Goal: Find specific page/section: Find specific page/section

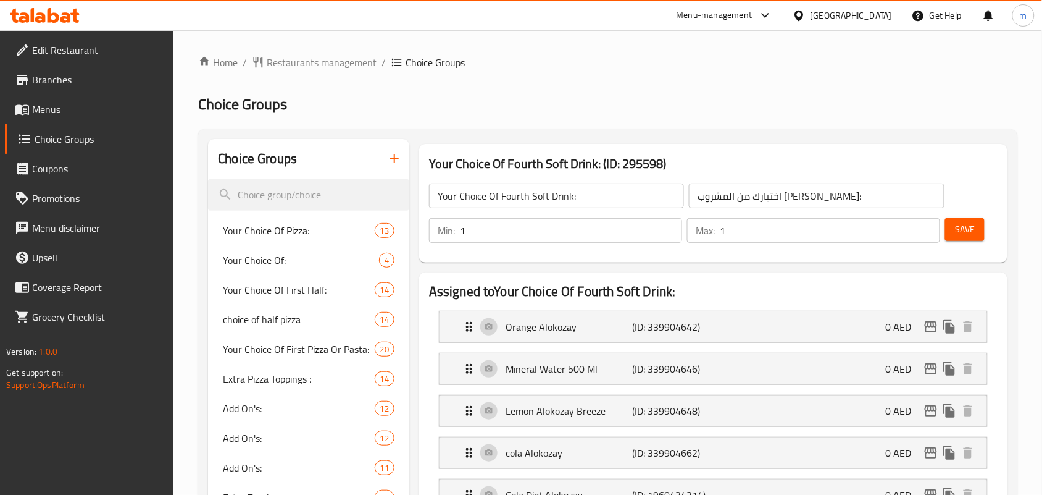
click at [835, 23] on div "United Arab Emirates" at bounding box center [842, 16] width 119 height 30
click at [835, 16] on div "United Arab Emirates" at bounding box center [852, 16] width 82 height 14
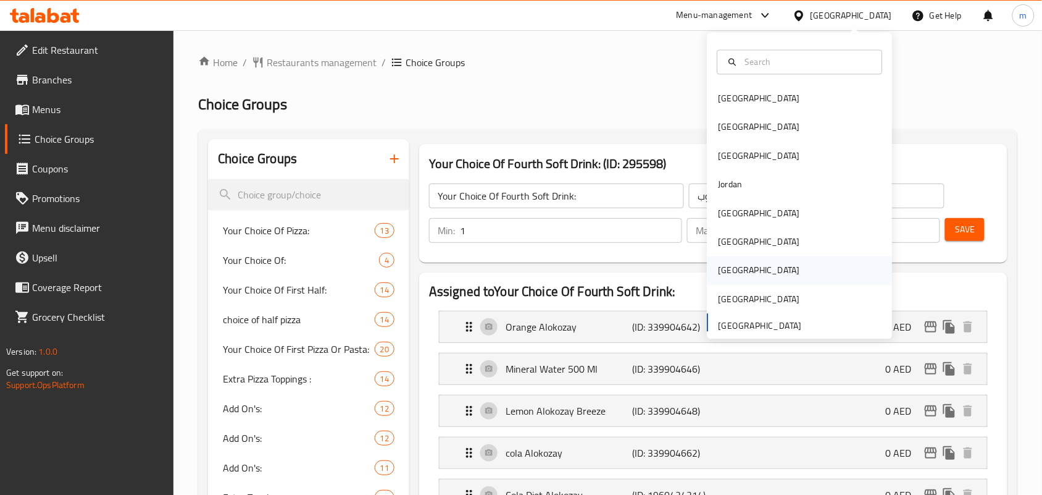
click at [734, 272] on div "[GEOGRAPHIC_DATA]" at bounding box center [759, 270] width 101 height 28
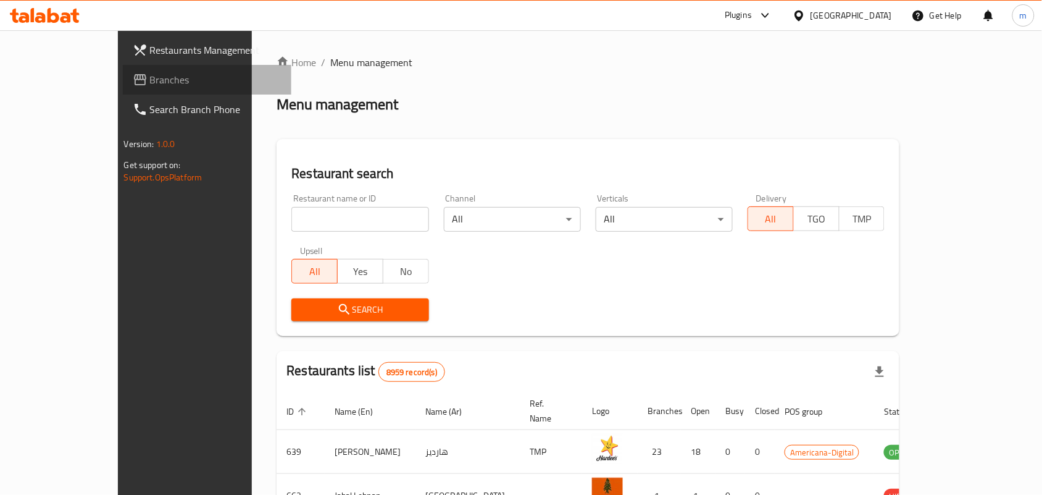
click at [133, 78] on span at bounding box center [141, 79] width 17 height 15
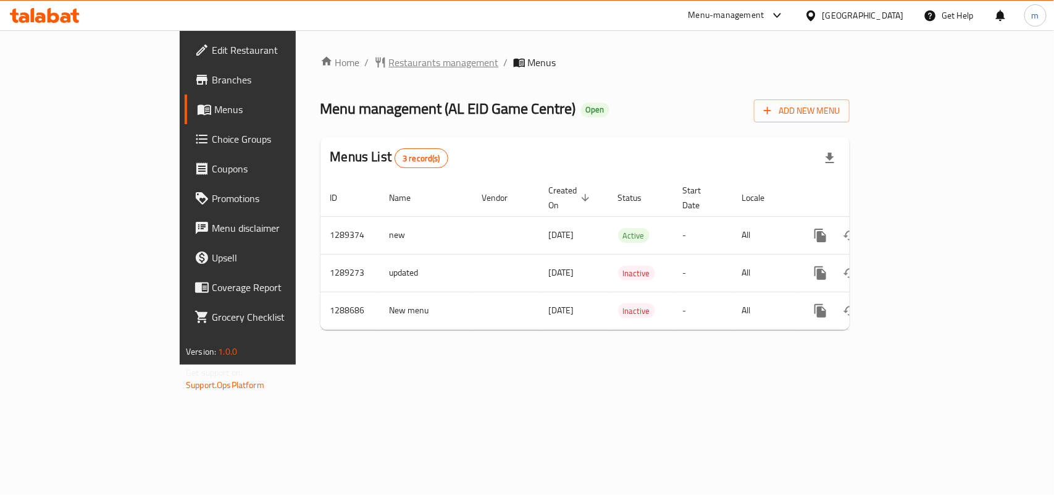
click at [389, 67] on span "Restaurants management" at bounding box center [444, 62] width 110 height 15
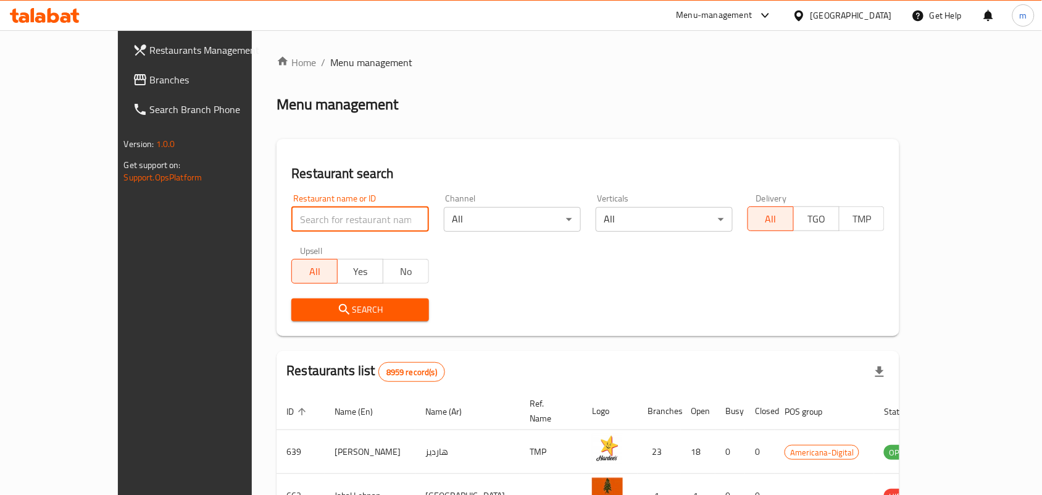
click at [291, 211] on input "search" at bounding box center [359, 219] width 137 height 25
paste input "697291"
type input "697291"
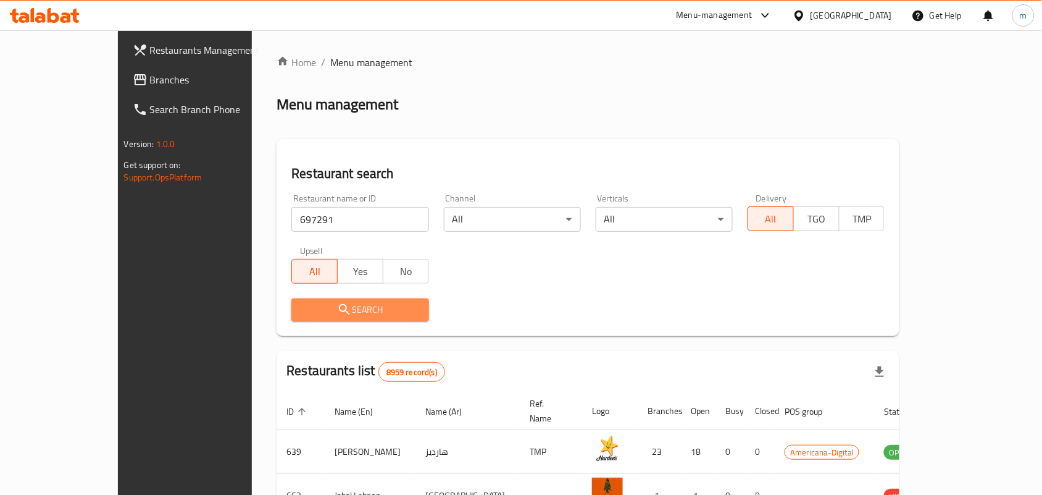
click at [291, 299] on button "Search" at bounding box center [359, 309] width 137 height 23
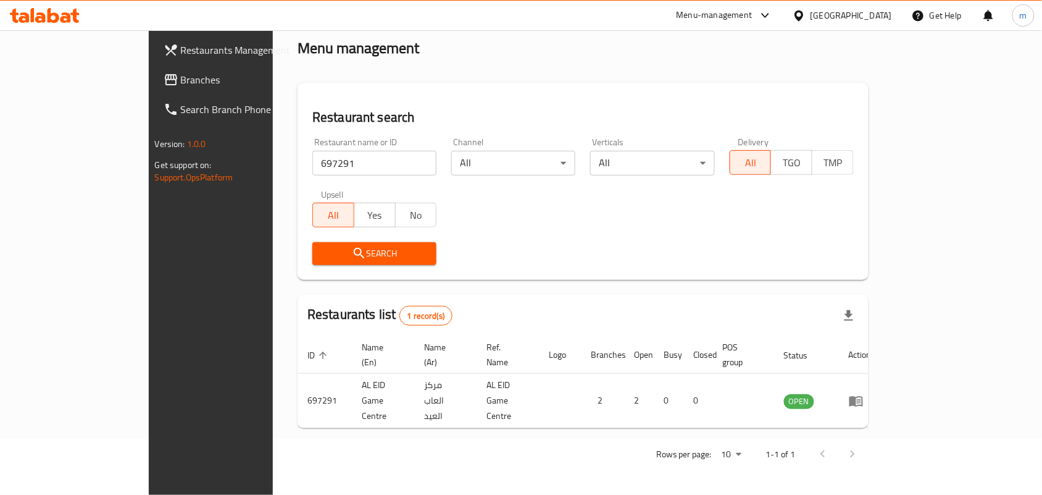
scroll to position [32, 0]
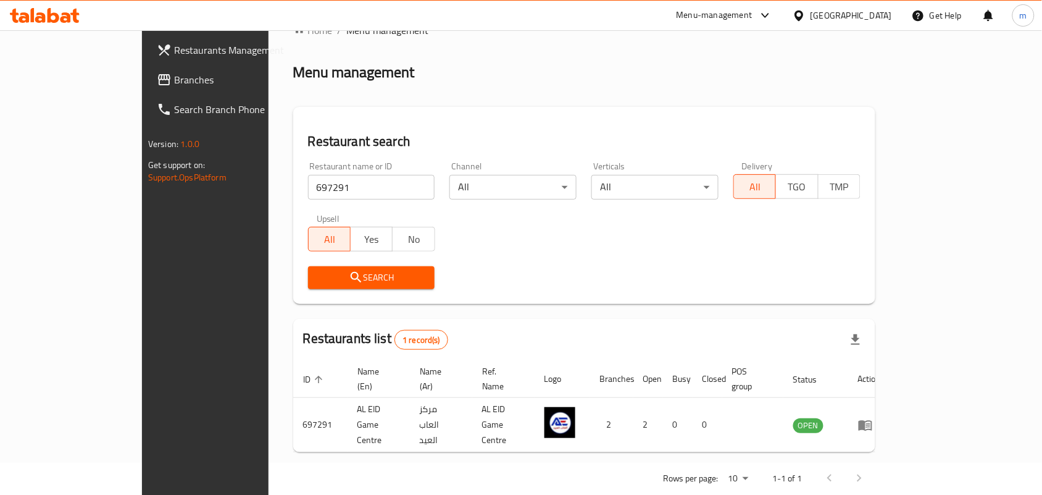
click at [881, 13] on div "[GEOGRAPHIC_DATA]" at bounding box center [852, 16] width 82 height 14
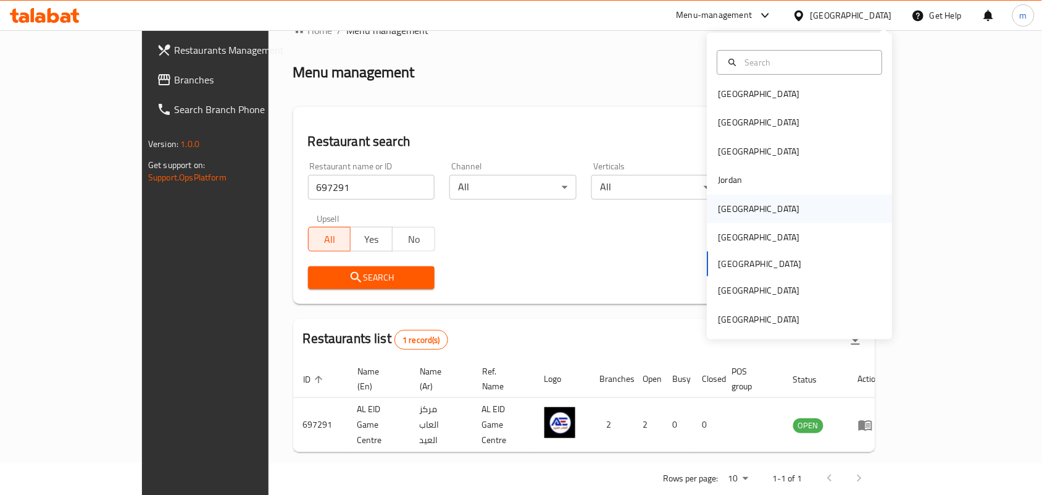
scroll to position [6, 0]
click at [781, 313] on div "United Arab Emirates" at bounding box center [760, 318] width 82 height 14
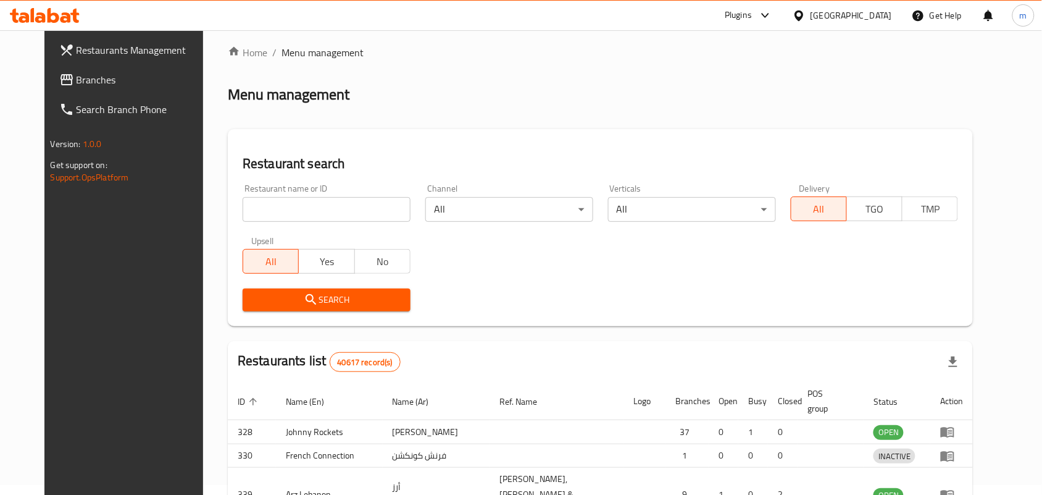
scroll to position [32, 0]
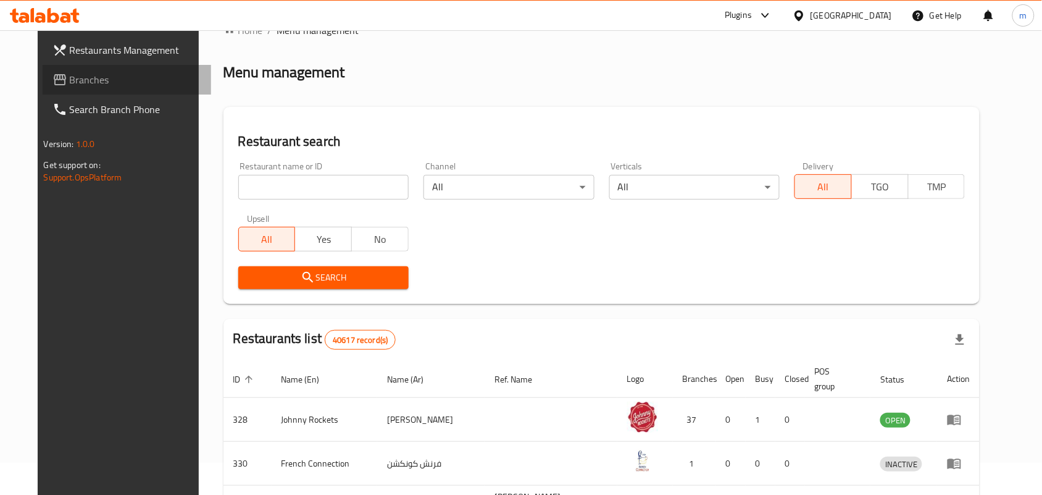
click at [70, 83] on span "Branches" at bounding box center [136, 79] width 132 height 15
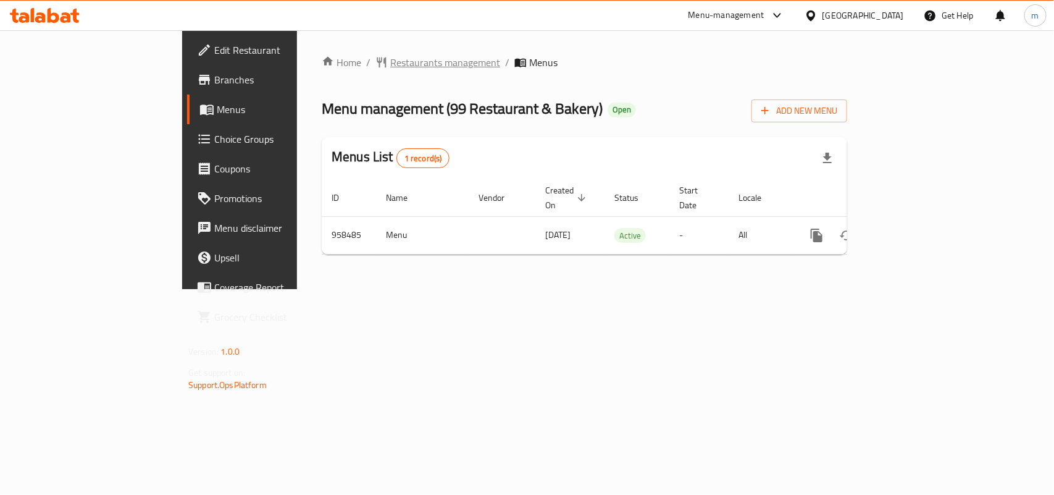
click at [390, 59] on span "Restaurants management" at bounding box center [445, 62] width 110 height 15
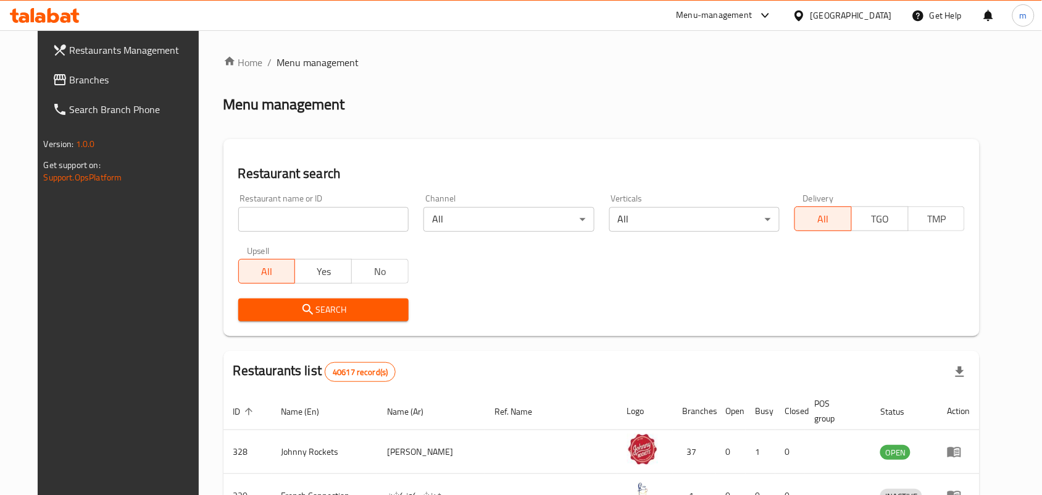
click at [335, 207] on input "search" at bounding box center [323, 219] width 170 height 25
paste input "659638"
type input "659638"
click at [359, 316] on span "Search" at bounding box center [323, 309] width 151 height 15
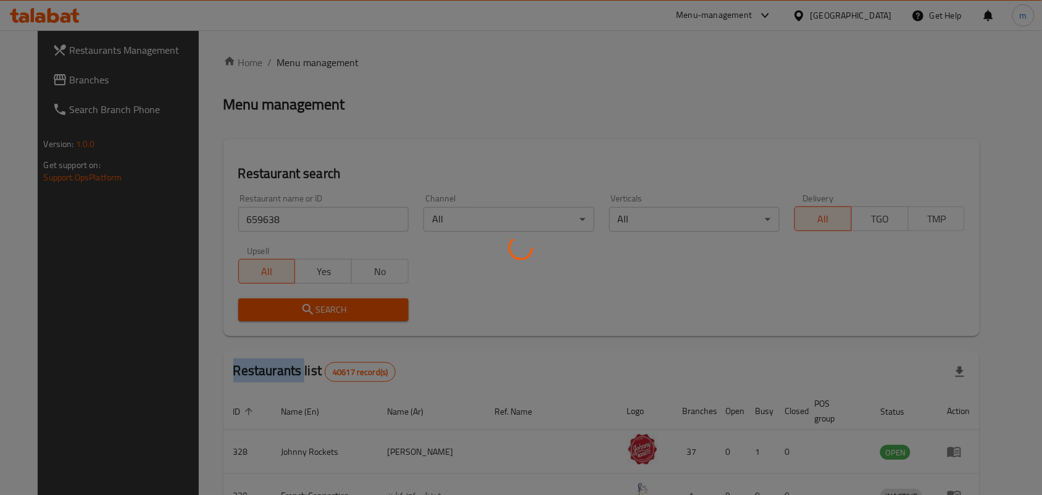
click at [359, 316] on div at bounding box center [521, 247] width 1042 height 495
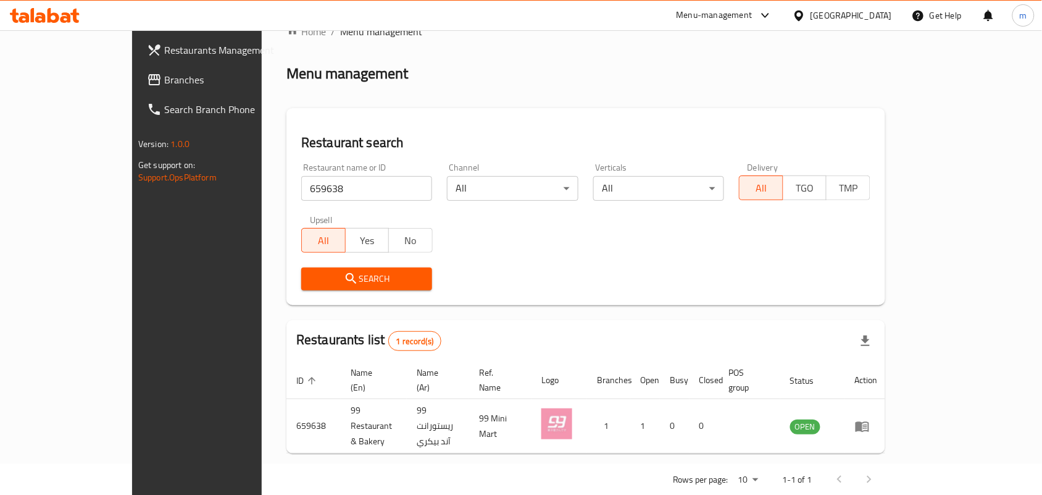
scroll to position [32, 0]
drag, startPoint x: 754, startPoint y: 196, endPoint x: 764, endPoint y: 193, distance: 10.9
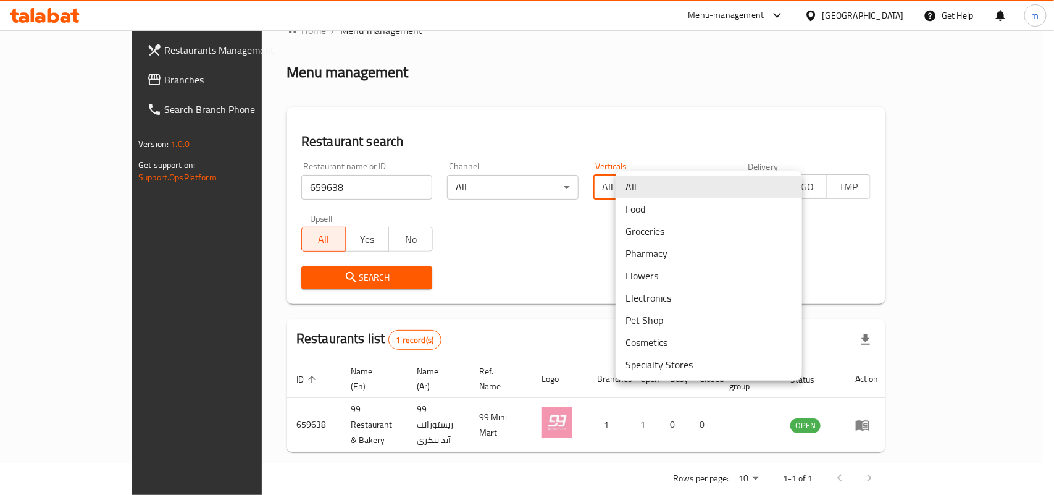
click at [724, 186] on body "​ Menu-management United Arab Emirates Get Help m Restaurants Management Branch…" at bounding box center [527, 230] width 1054 height 464
click at [722, 142] on div at bounding box center [527, 247] width 1054 height 495
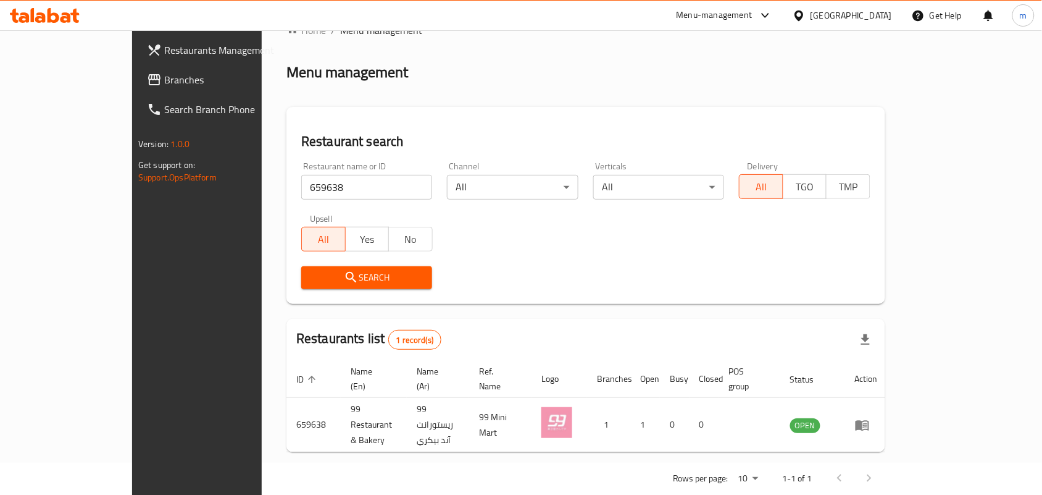
click at [804, 26] on div "United Arab Emirates" at bounding box center [842, 16] width 119 height 30
drag, startPoint x: 806, startPoint y: 28, endPoint x: 829, endPoint y: 19, distance: 24.7
click at [831, 15] on div "United Arab Emirates" at bounding box center [842, 16] width 119 height 30
click at [828, 4] on div "United Arab Emirates" at bounding box center [842, 16] width 119 height 30
click at [835, 12] on div "United Arab Emirates" at bounding box center [852, 16] width 82 height 14
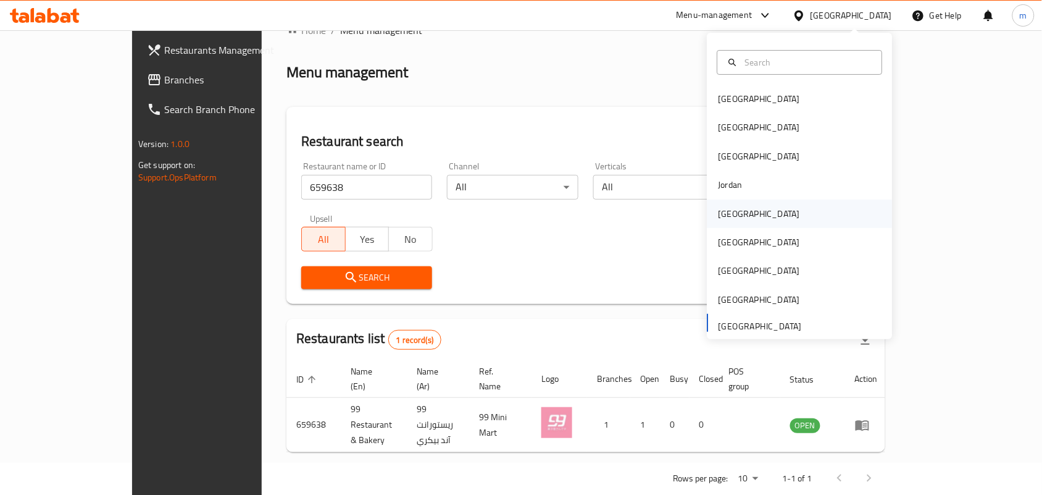
click at [758, 220] on div "Kuwait" at bounding box center [800, 213] width 185 height 28
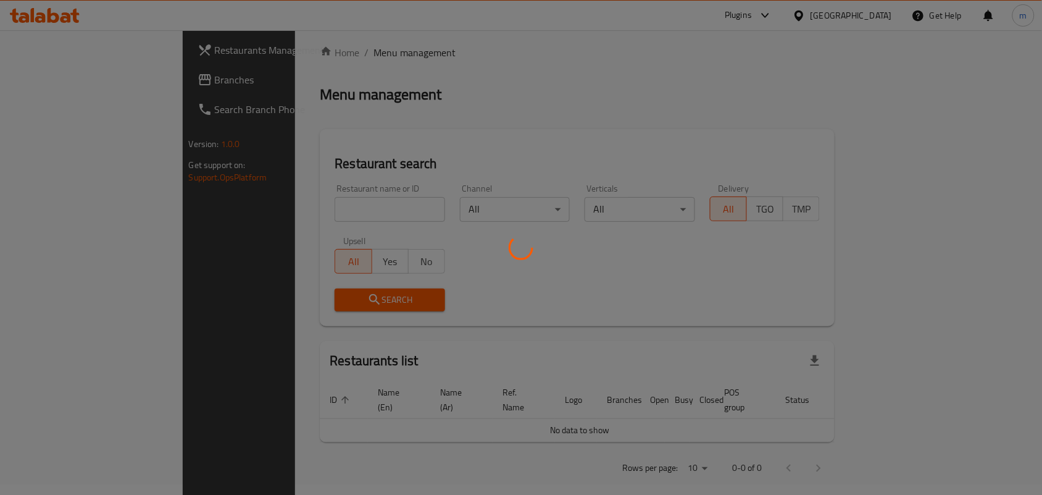
scroll to position [32, 0]
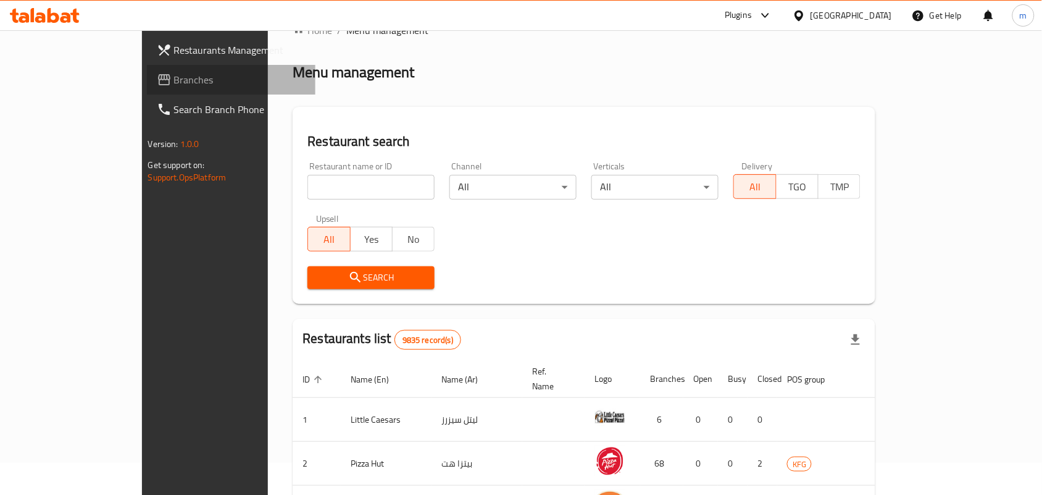
click at [174, 79] on span "Branches" at bounding box center [240, 79] width 132 height 15
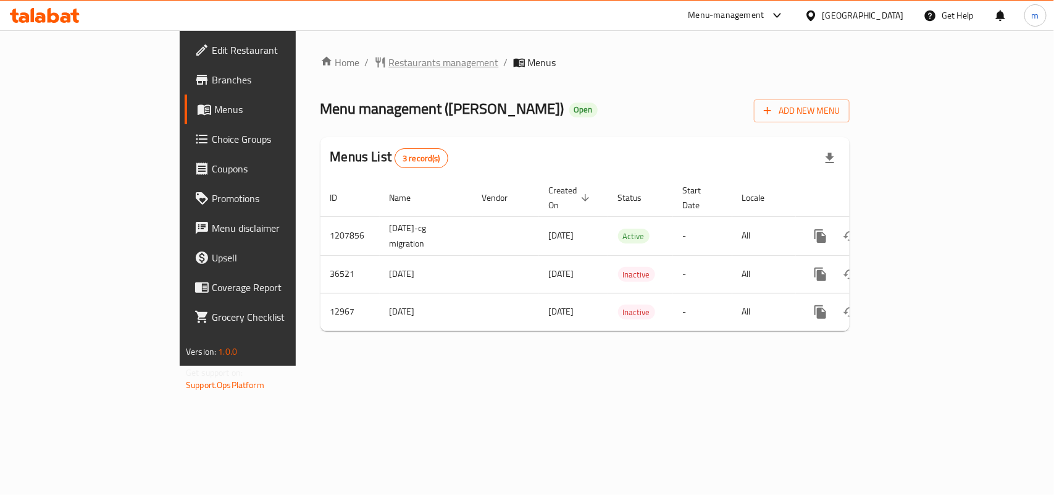
click at [389, 62] on span "Restaurants management" at bounding box center [444, 62] width 110 height 15
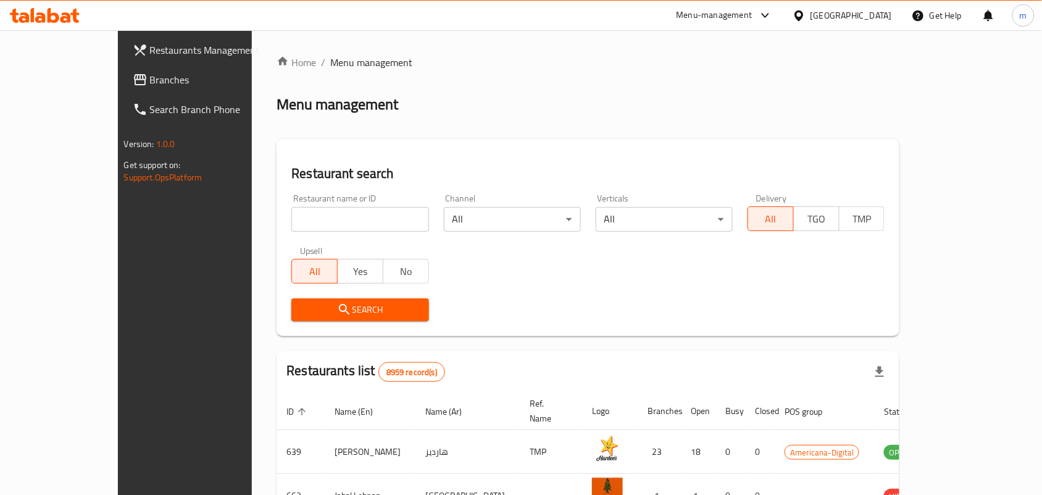
click at [277, 213] on div "Home / Menu management Menu management Restaurant search Restaurant name or ID …" at bounding box center [588, 442] width 623 height 775
paste input "7935"
type input "7935"
click at [306, 308] on span "Search" at bounding box center [359, 309] width 117 height 15
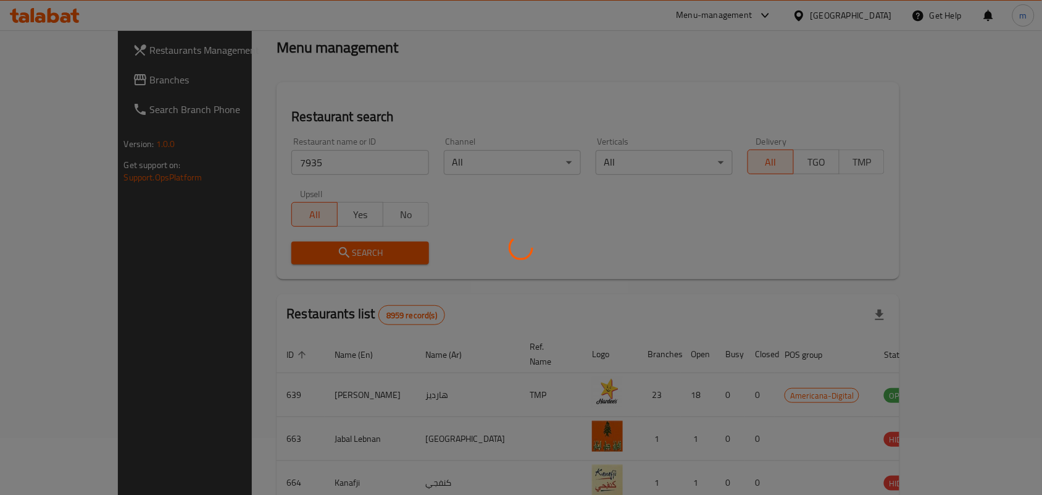
scroll to position [32, 0]
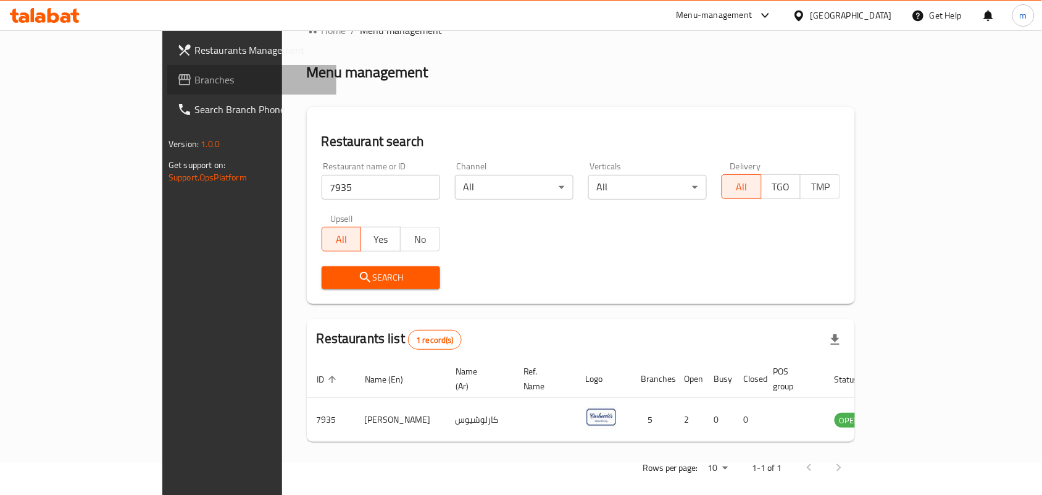
click at [195, 76] on span "Branches" at bounding box center [261, 79] width 132 height 15
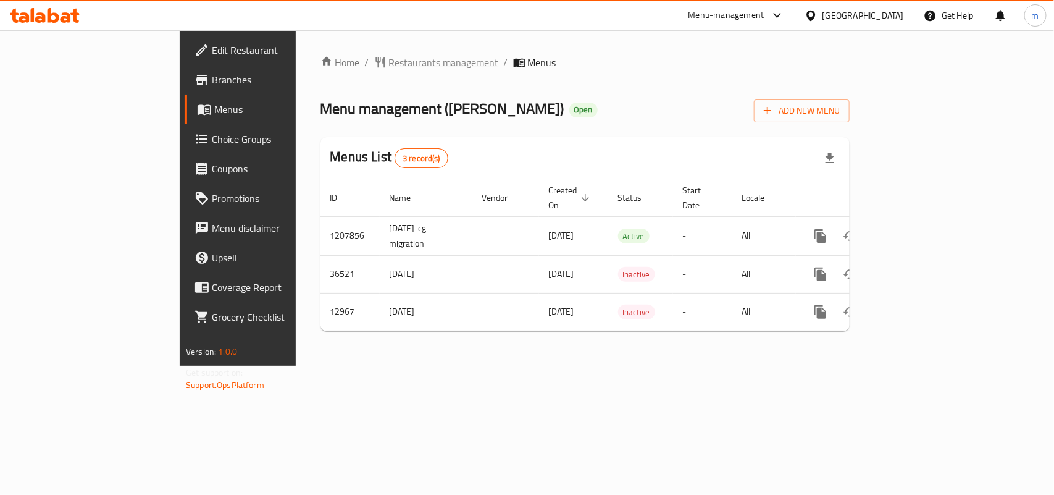
click at [389, 62] on span "Restaurants management" at bounding box center [444, 62] width 110 height 15
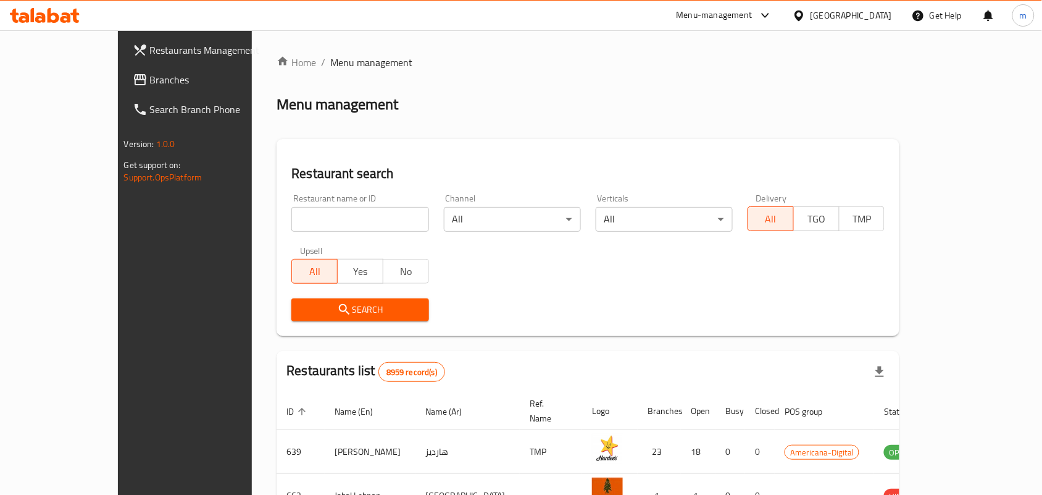
click at [312, 218] on input "search" at bounding box center [359, 219] width 137 height 25
paste input "7935"
type input "7935"
click at [319, 306] on span "Search" at bounding box center [359, 309] width 117 height 15
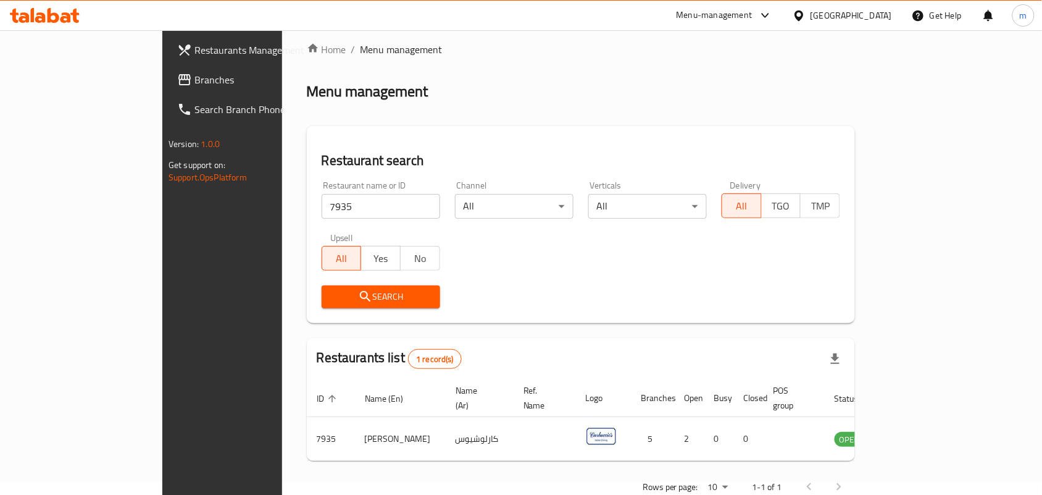
scroll to position [32, 0]
